Goal: Transaction & Acquisition: Purchase product/service

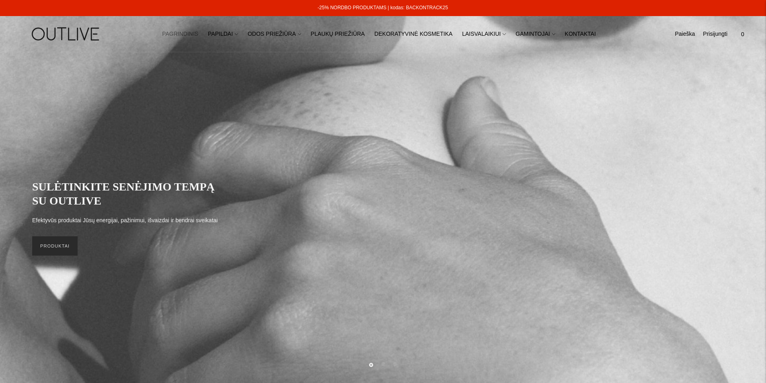
click at [55, 249] on link "PRODUKTAI" at bounding box center [54, 246] width 45 height 19
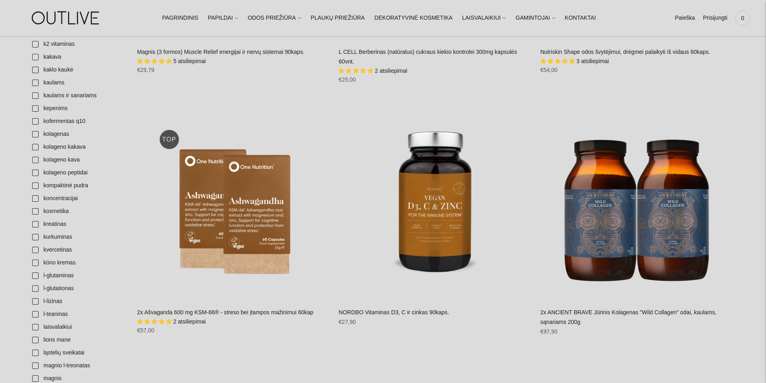
scroll to position [1073, 0]
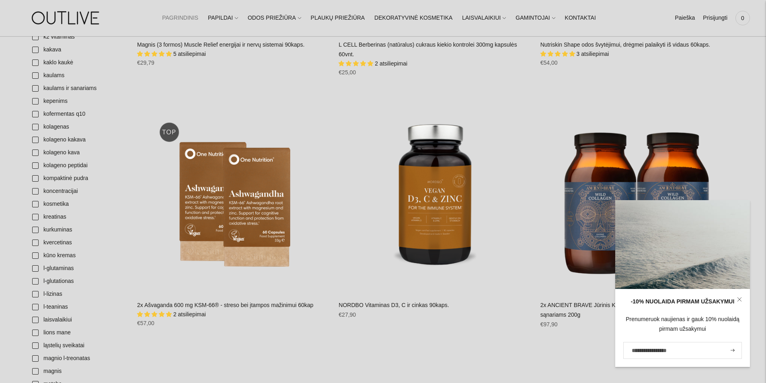
click at [198, 18] on link "PAGRINDINIS" at bounding box center [180, 18] width 36 height 18
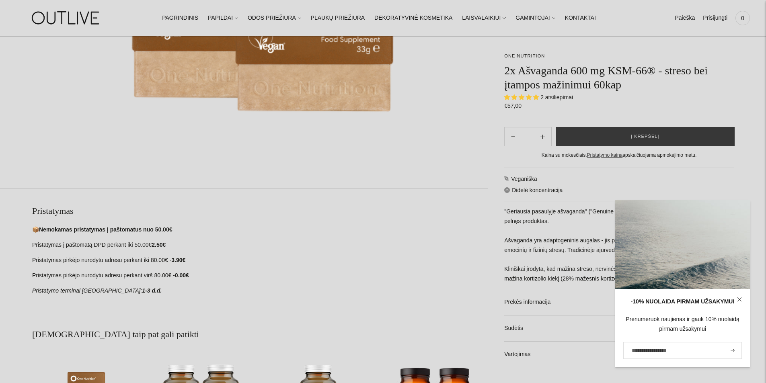
scroll to position [536, 0]
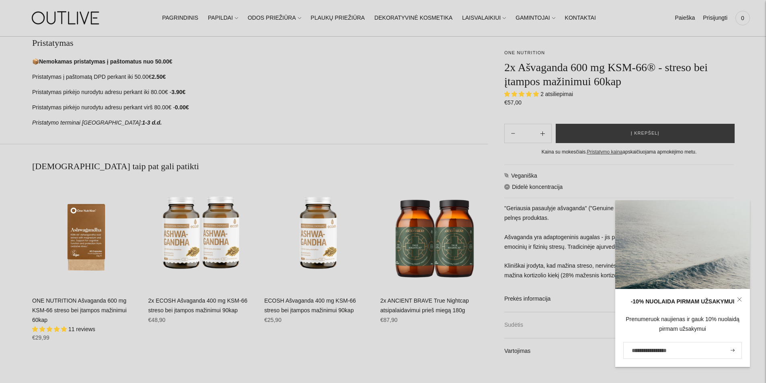
click at [535, 323] on link "Sudėtis" at bounding box center [619, 326] width 230 height 26
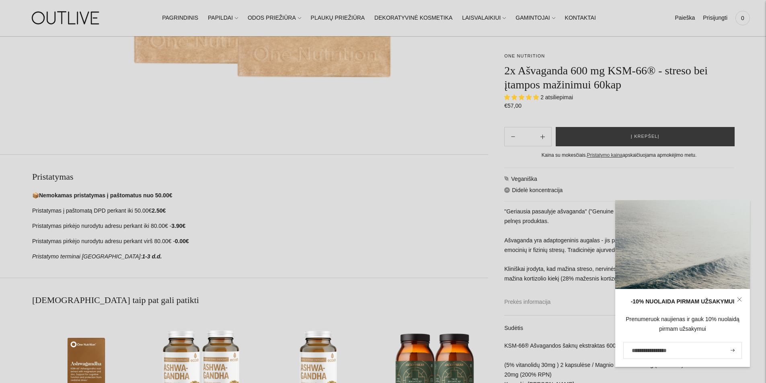
scroll to position [268, 0]
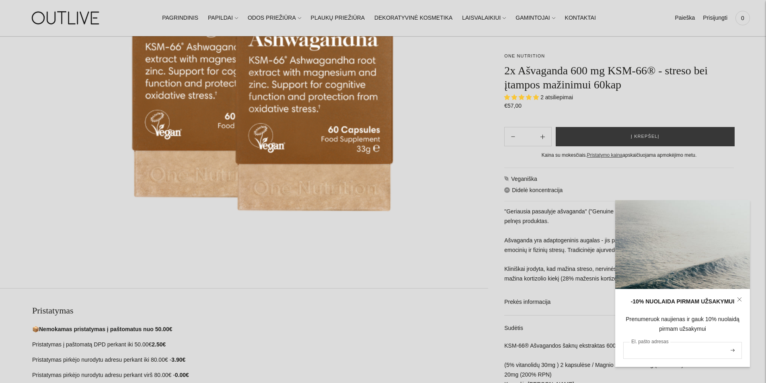
click at [649, 349] on input "El. pašto adresas" at bounding box center [683, 350] width 119 height 17
click at [670, 348] on input "El. pašto adresas" at bounding box center [683, 350] width 119 height 17
type input "**********"
drag, startPoint x: 735, startPoint y: 350, endPoint x: 697, endPoint y: 324, distance: 46.3
click at [735, 350] on button "submit" at bounding box center [733, 350] width 9 height 15
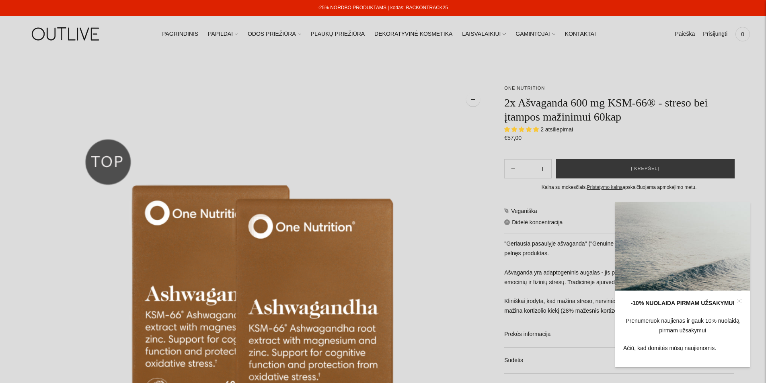
click at [741, 302] on icon at bounding box center [739, 301] width 5 height 5
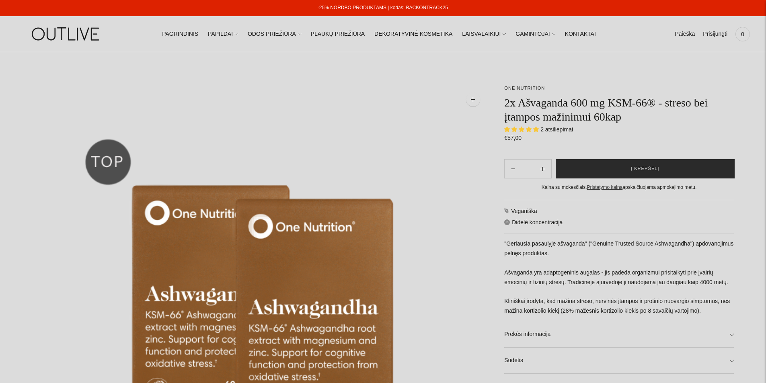
click at [637, 171] on span "Į krepšelį" at bounding box center [645, 169] width 29 height 8
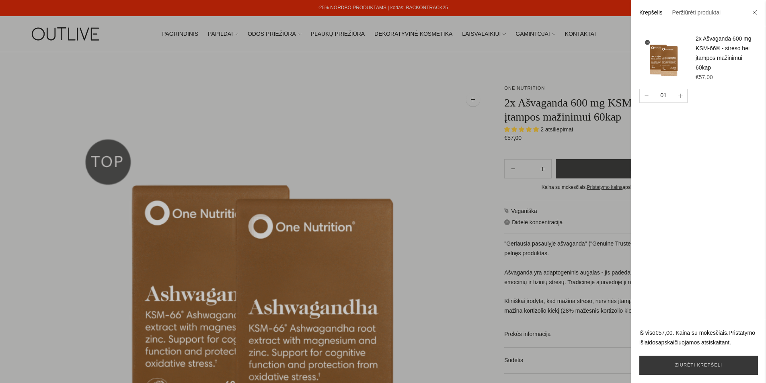
click at [390, 89] on div at bounding box center [383, 191] width 766 height 383
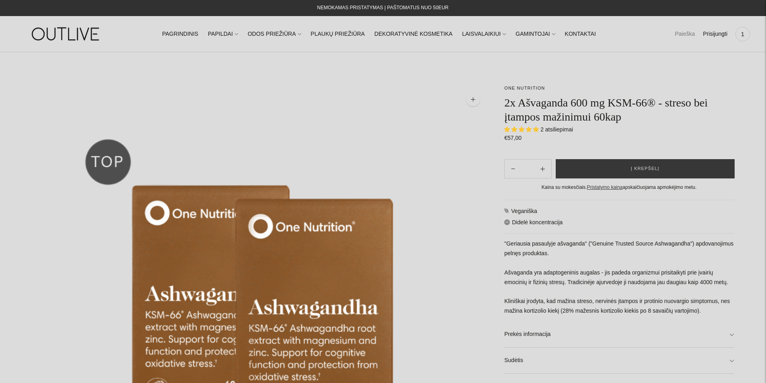
click at [678, 37] on link "Paieška" at bounding box center [685, 34] width 20 height 18
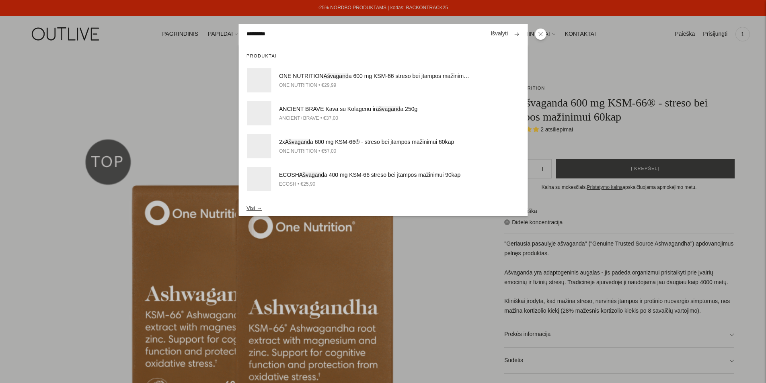
type input "*********"
click at [510, 26] on button "submit" at bounding box center [517, 34] width 14 height 16
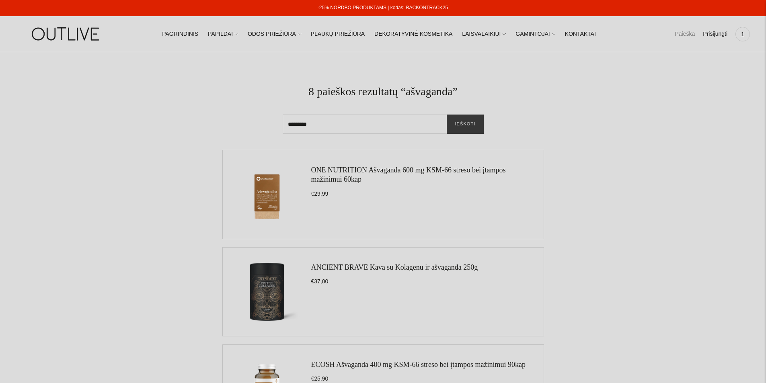
click at [688, 34] on link "Paieška" at bounding box center [685, 34] width 20 height 18
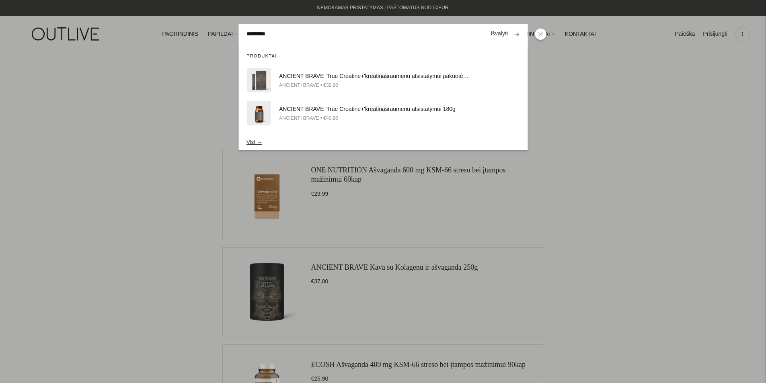
type input "*********"
click at [510, 26] on button "submit" at bounding box center [517, 34] width 14 height 16
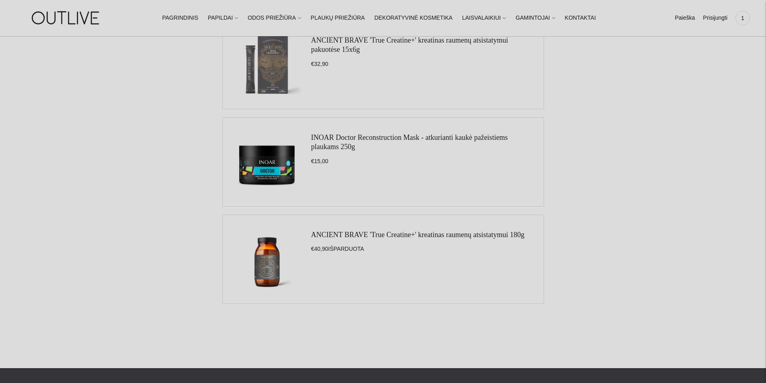
scroll to position [134, 0]
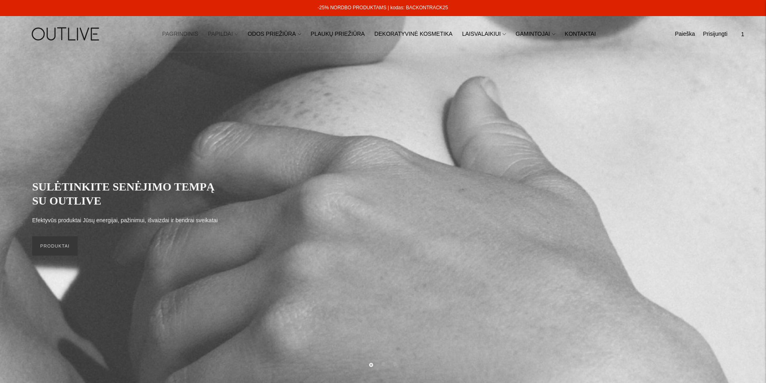
click at [238, 34] on icon at bounding box center [236, 34] width 3 height 3
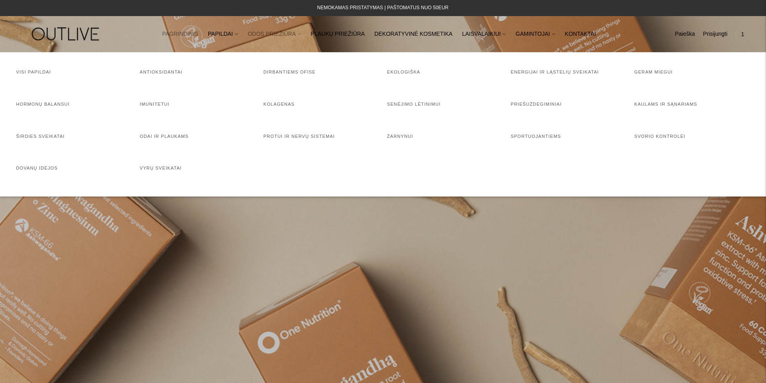
click at [270, 33] on link "ODOS PRIEŽIŪRA" at bounding box center [275, 34] width 54 height 18
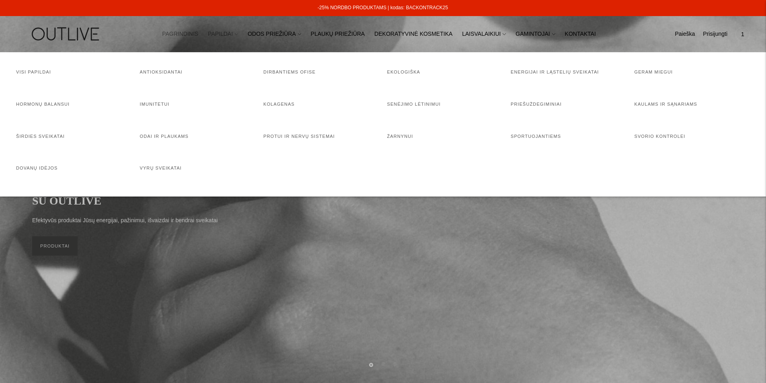
click at [238, 34] on link "PAPILDAI" at bounding box center [223, 34] width 30 height 18
